Goal: Transaction & Acquisition: Purchase product/service

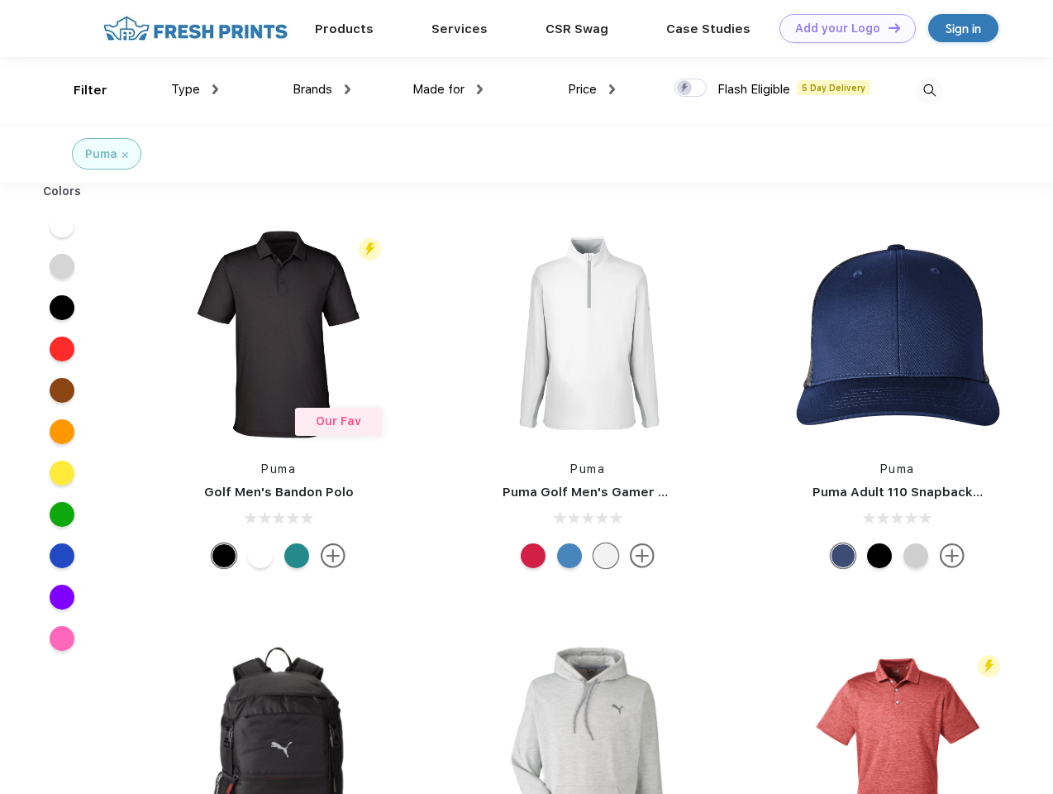
click at [842, 28] on link "Add your Logo Design Tool" at bounding box center [848, 28] width 136 height 29
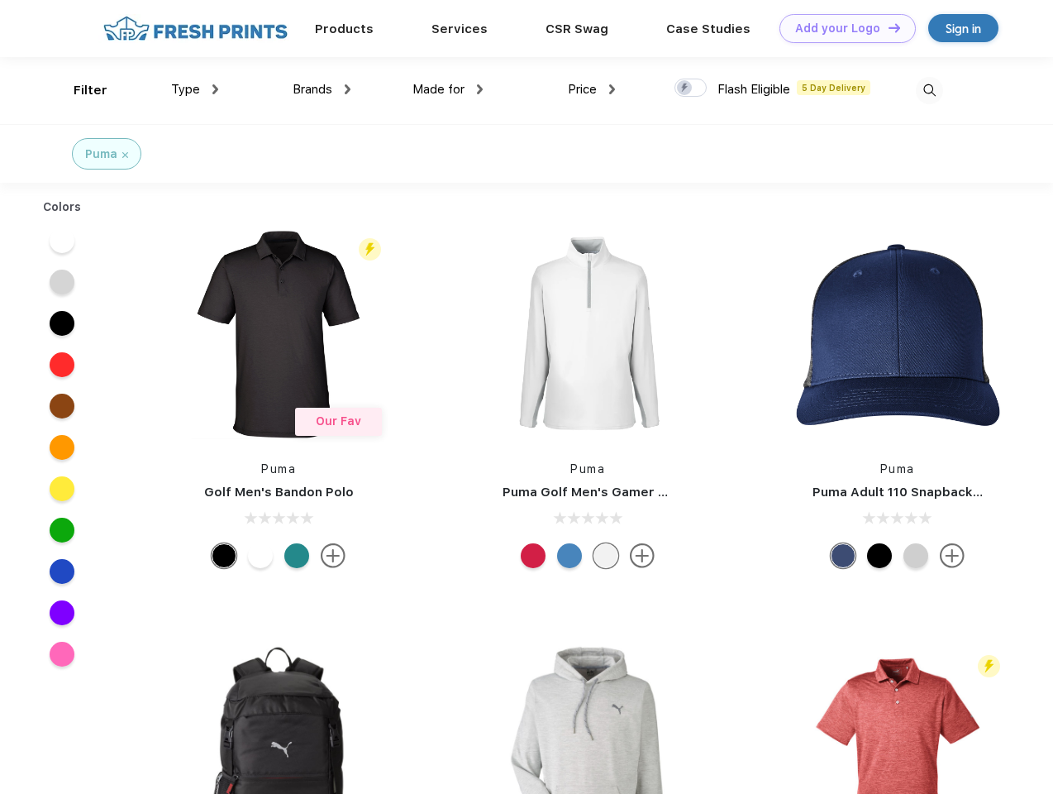
click at [0, 0] on div "Design Tool" at bounding box center [0, 0] width 0 height 0
click at [887, 27] on link "Add your Logo Design Tool" at bounding box center [848, 28] width 136 height 29
click at [79, 90] on div "Filter" at bounding box center [91, 90] width 34 height 19
click at [195, 89] on span "Type" at bounding box center [185, 89] width 29 height 15
click at [322, 89] on span "Brands" at bounding box center [313, 89] width 40 height 15
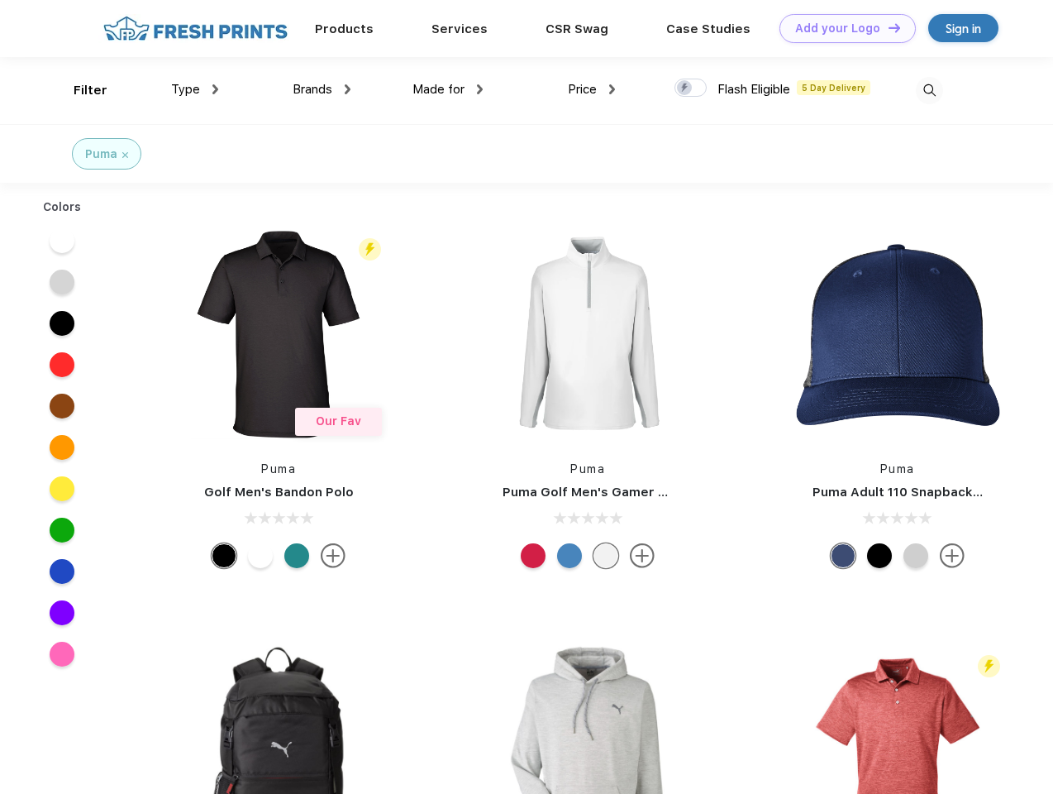
click at [448, 89] on span "Made for" at bounding box center [439, 89] width 52 height 15
click at [592, 89] on span "Price" at bounding box center [582, 89] width 29 height 15
click at [691, 88] on div at bounding box center [691, 88] width 32 height 18
click at [685, 88] on input "checkbox" at bounding box center [680, 83] width 11 height 11
click at [929, 90] on img at bounding box center [929, 90] width 27 height 27
